Goal: Information Seeking & Learning: Learn about a topic

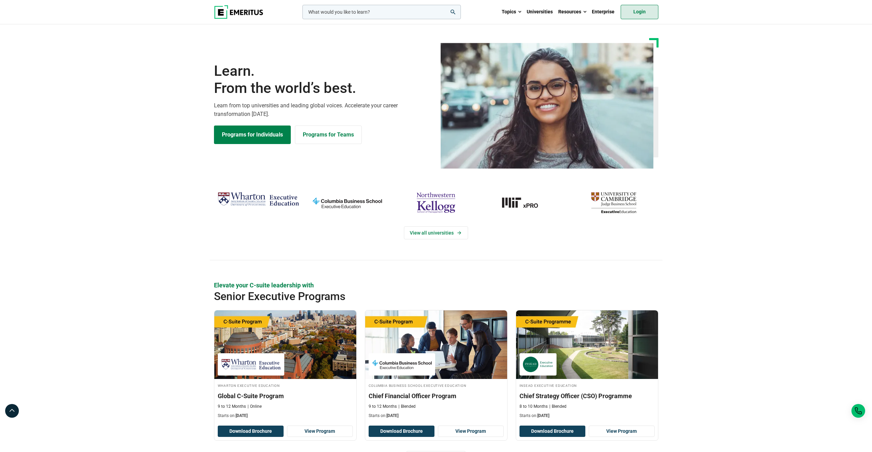
click at [628, 15] on link "Login" at bounding box center [640, 12] width 38 height 14
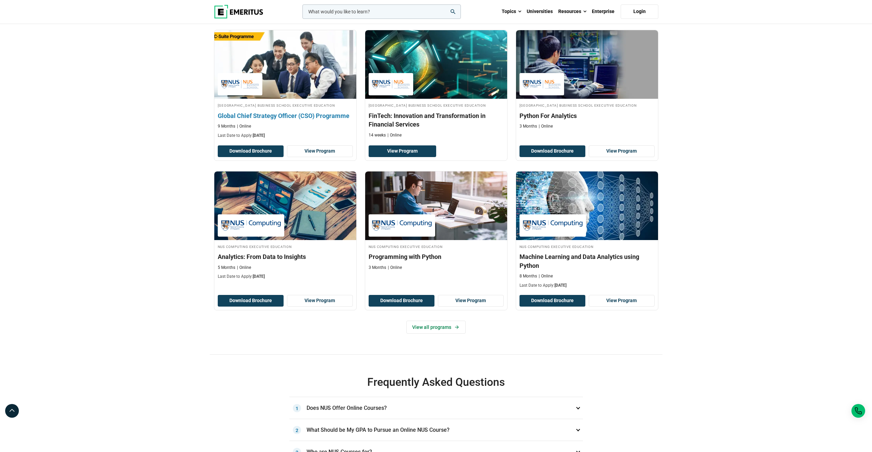
scroll to position [137, 0]
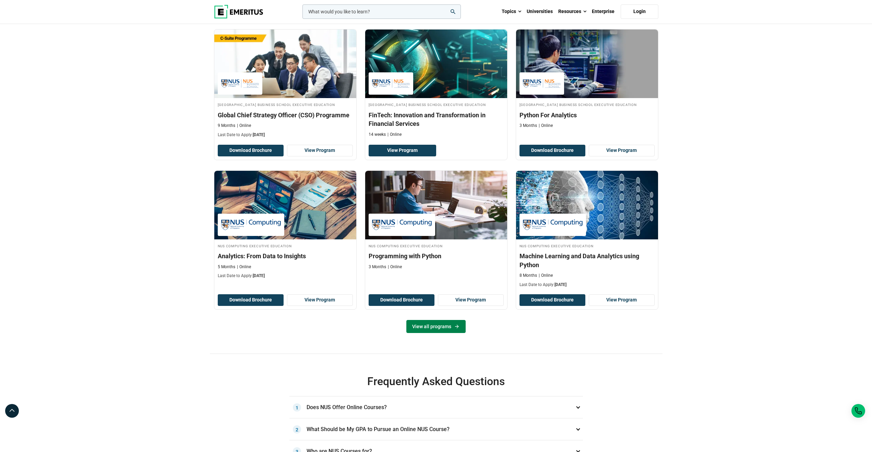
click at [429, 333] on link "View all programs" at bounding box center [435, 326] width 59 height 13
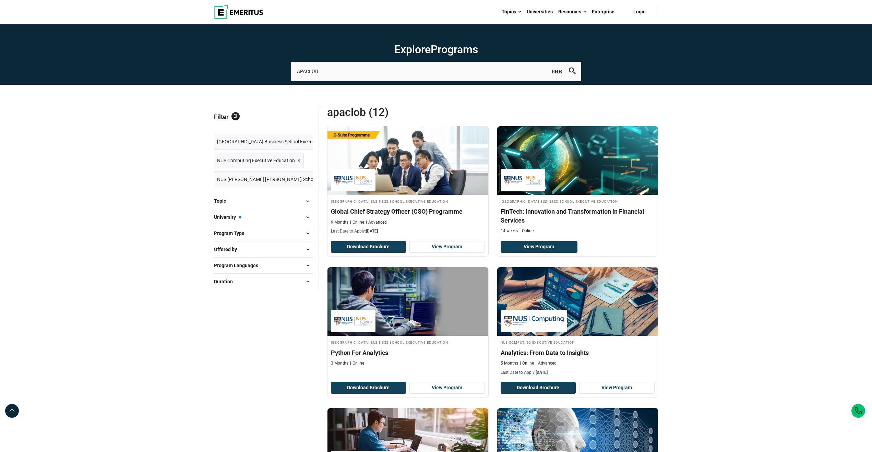
click at [230, 200] on span "Topic" at bounding box center [222, 201] width 17 height 8
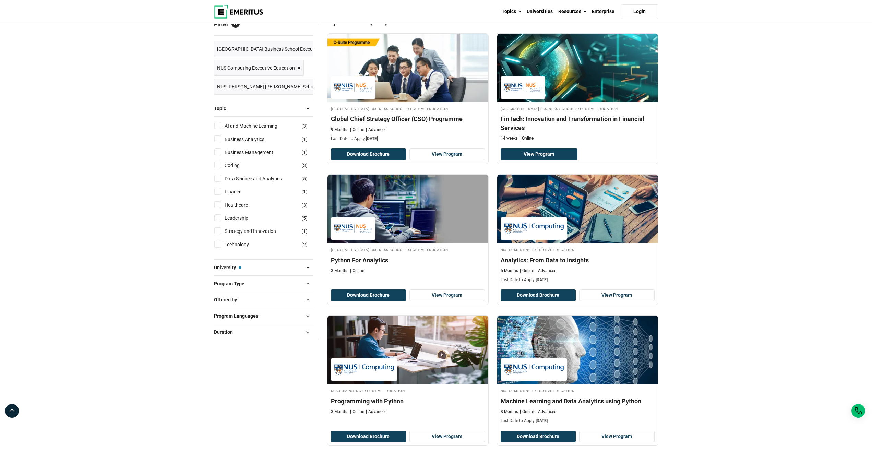
scroll to position [103, 0]
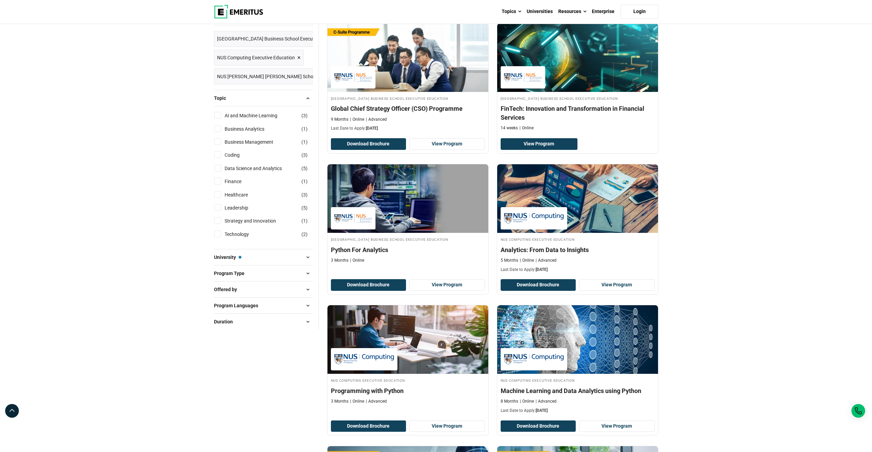
drag, startPoint x: 251, startPoint y: 263, endPoint x: 260, endPoint y: 255, distance: 12.1
click at [252, 261] on div "University — National University of Singapore Business School Executive Educati…" at bounding box center [263, 257] width 99 height 16
click at [260, 255] on button "University — National University of Singapore Business School Executive Educati…" at bounding box center [263, 257] width 99 height 10
click at [288, 259] on button "University — National University of Singapore Business School Executive Educati…" at bounding box center [263, 257] width 99 height 10
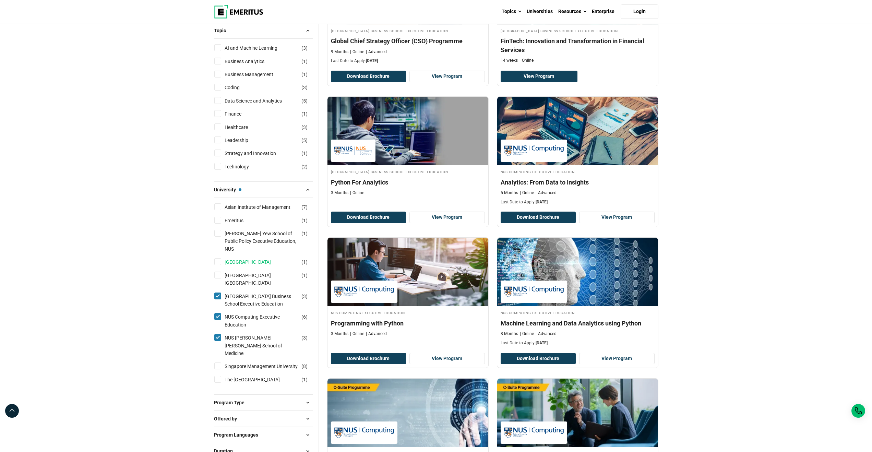
scroll to position [171, 0]
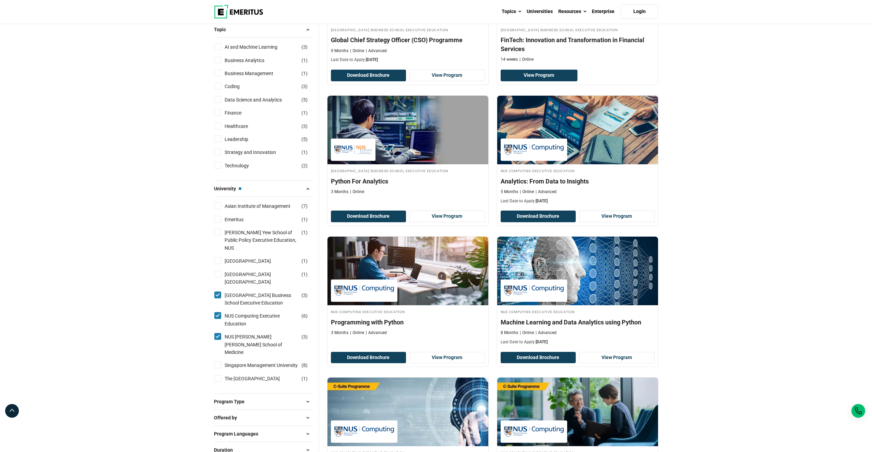
click at [220, 257] on input "Nanyang Technological University ( 1 )" at bounding box center [217, 260] width 7 height 7
checkbox input "true"
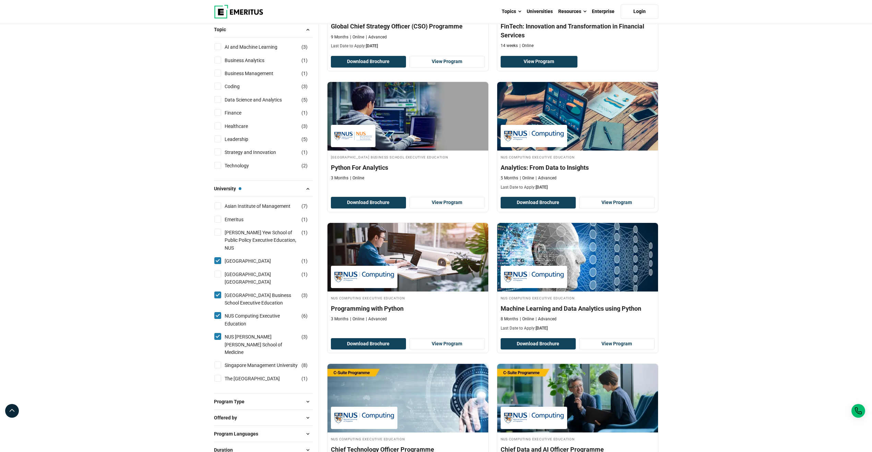
click at [221, 270] on div "Nanyang Technological University Nanyang Business School ( 1 )" at bounding box center [263, 277] width 99 height 15
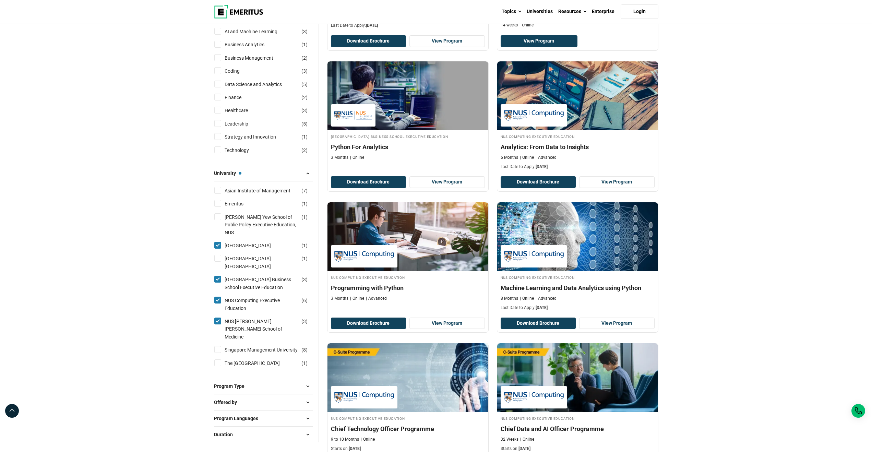
click at [217, 255] on div "[GEOGRAPHIC_DATA] ( 1 )" at bounding box center [263, 262] width 99 height 15
click at [217, 255] on input "Nanyang Technological University Nanyang Business School ( 1 )" at bounding box center [217, 258] width 7 height 7
checkbox input "true"
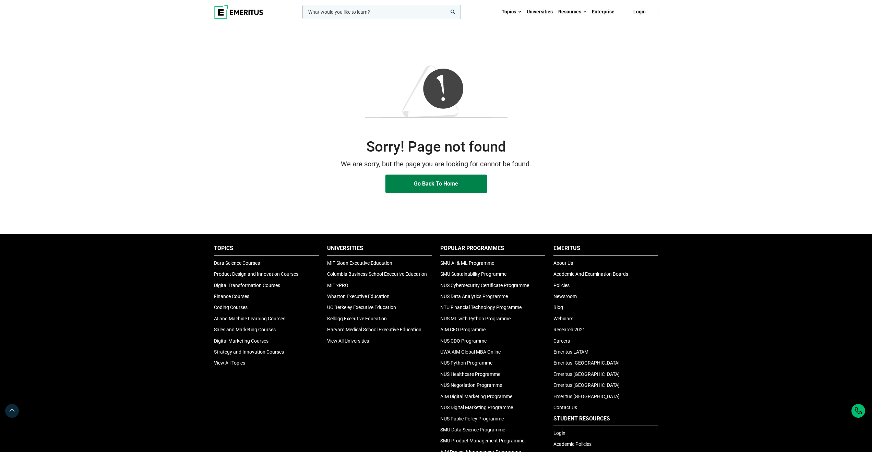
drag, startPoint x: 351, startPoint y: 172, endPoint x: 350, endPoint y: 167, distance: 4.9
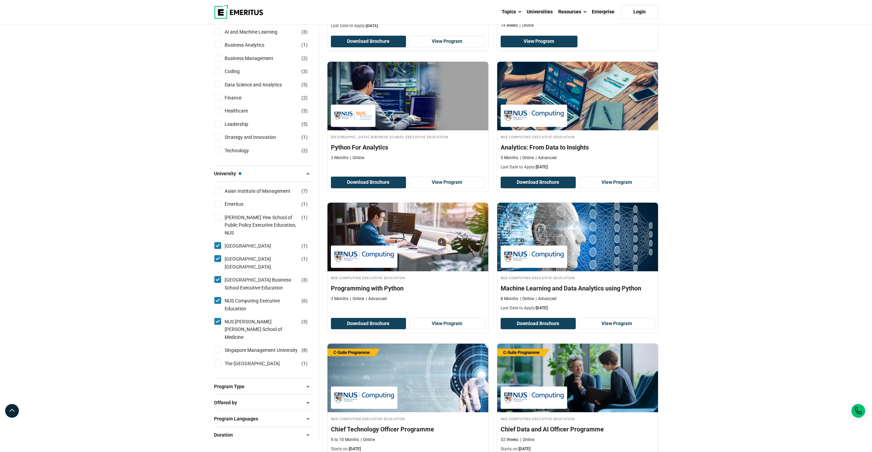
click at [221, 255] on input "Nanyang Technological University Nanyang Business School ( 1 )" at bounding box center [217, 258] width 7 height 7
checkbox input "false"
click at [215, 218] on input "Lee Kuan Yew School of Public Policy Executive Education, NUS ( 1 )" at bounding box center [217, 216] width 7 height 7
checkbox input "true"
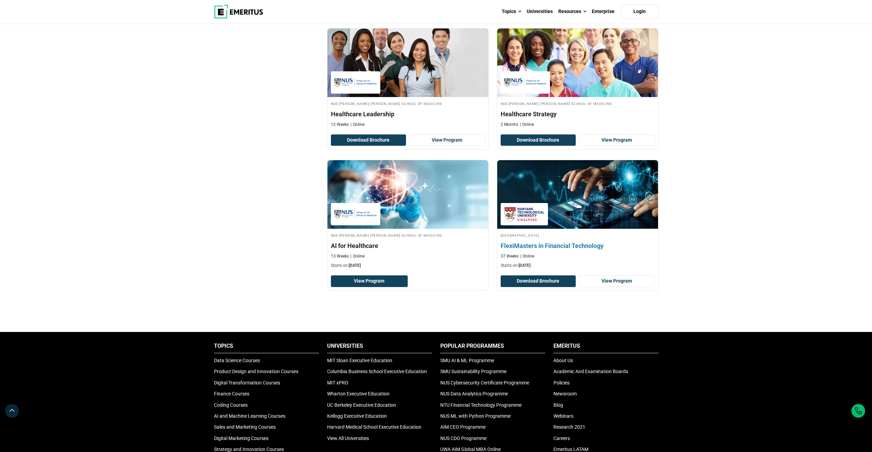
scroll to position [789, 0]
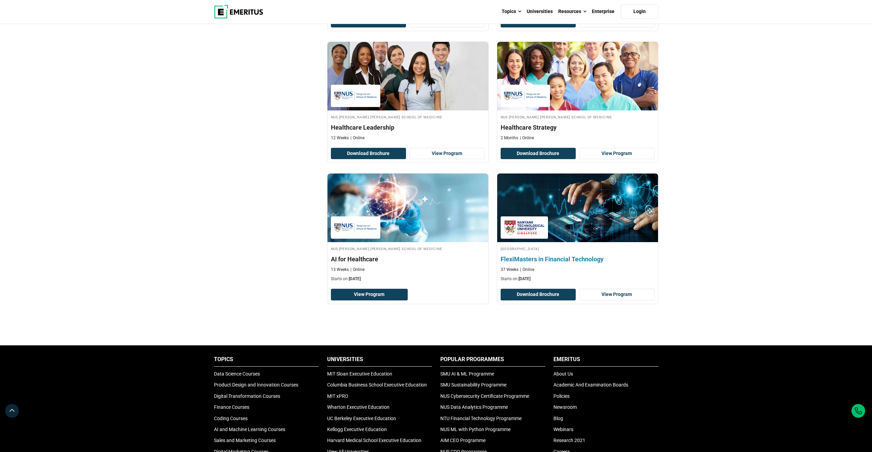
click at [587, 261] on h4 "FlexiMasters in Financial Technology" at bounding box center [578, 259] width 154 height 9
